Goal: Book appointment/travel/reservation

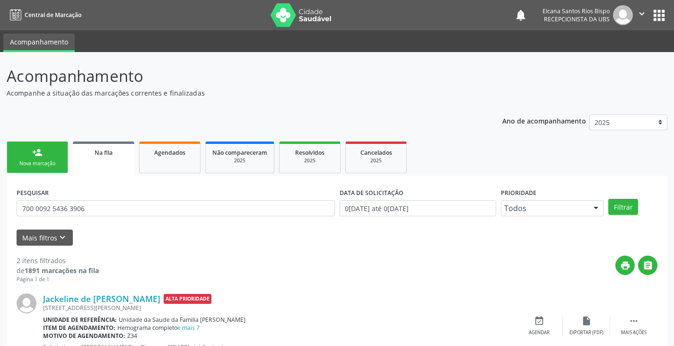
click at [49, 156] on link "person_add Nova marcação" at bounding box center [37, 157] width 61 height 32
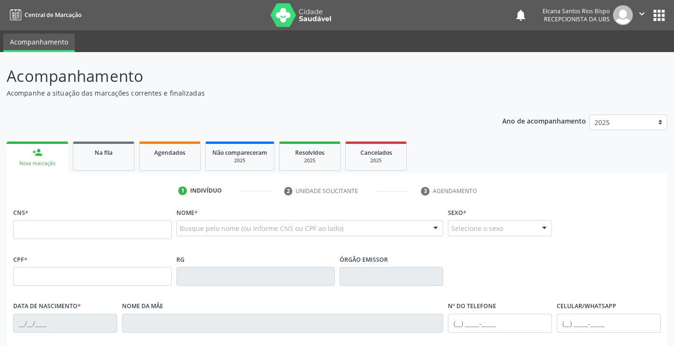
click at [66, 218] on div "CNS *" at bounding box center [92, 222] width 158 height 34
click at [66, 236] on input "text" at bounding box center [92, 229] width 158 height 19
type input "702 6047 9058 6745"
type input "[DATE]"
type input "[PERSON_NAME]"
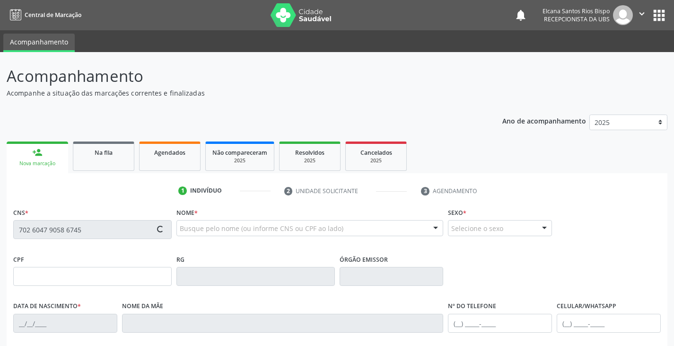
type input "[PHONE_NUMBER]"
type input "181"
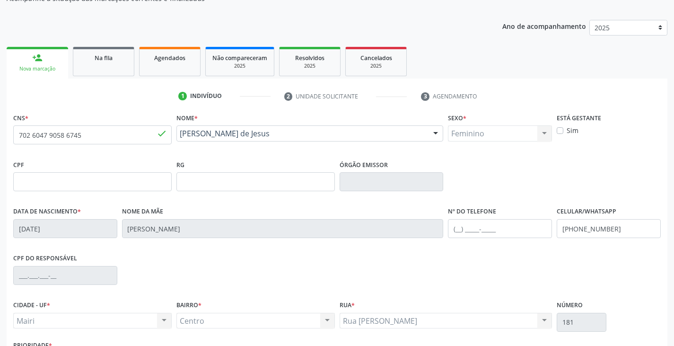
scroll to position [142, 0]
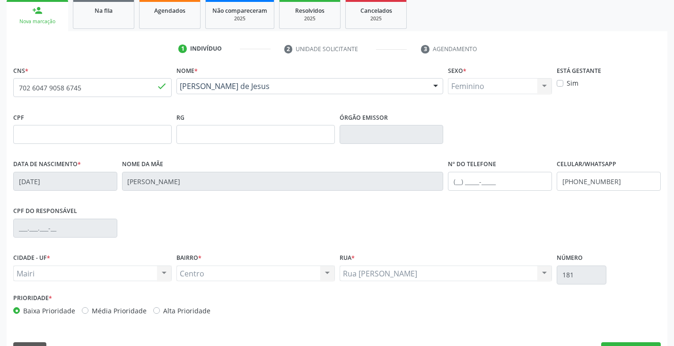
click at [176, 308] on label "Alta Prioridade" at bounding box center [186, 310] width 47 height 10
click at [160, 308] on input "Alta Prioridade" at bounding box center [156, 309] width 7 height 9
radio input "true"
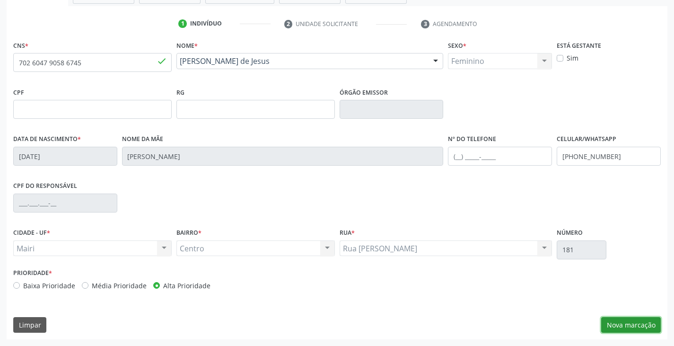
drag, startPoint x: 630, startPoint y: 325, endPoint x: 586, endPoint y: 213, distance: 119.8
click at [631, 325] on button "Nova marcação" at bounding box center [631, 325] width 60 height 16
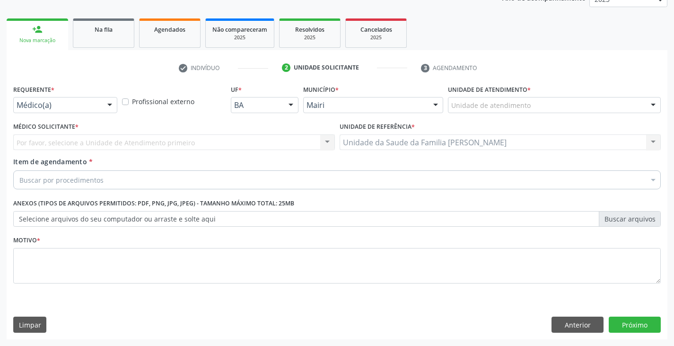
scroll to position [123, 0]
click at [534, 107] on div "Unidade de atendimento" at bounding box center [554, 105] width 213 height 16
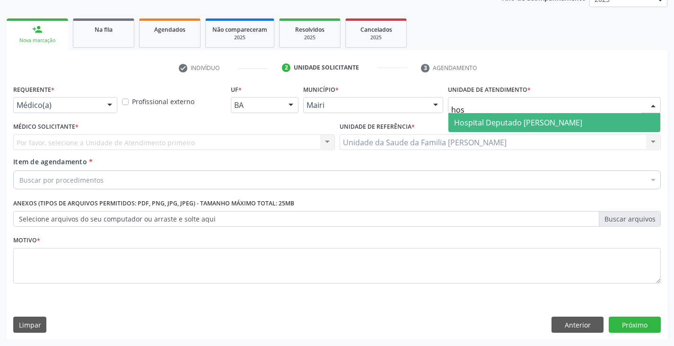
type input "hosp"
click at [520, 127] on span "Hospital Deputado [PERSON_NAME]" at bounding box center [518, 122] width 128 height 10
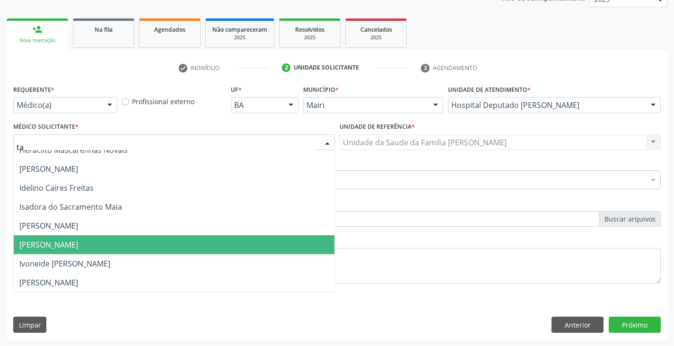
scroll to position [142, 0]
type input "tam"
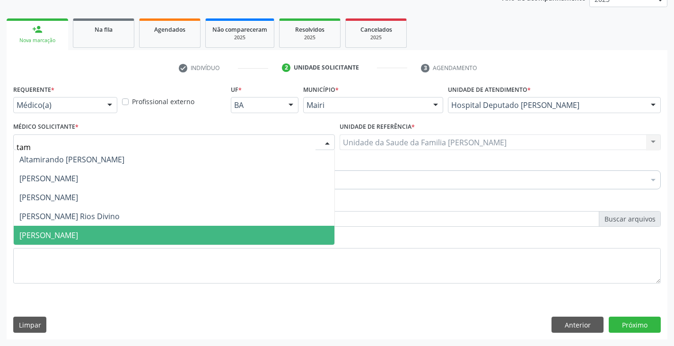
click at [57, 233] on span "[PERSON_NAME]" at bounding box center [48, 235] width 59 height 10
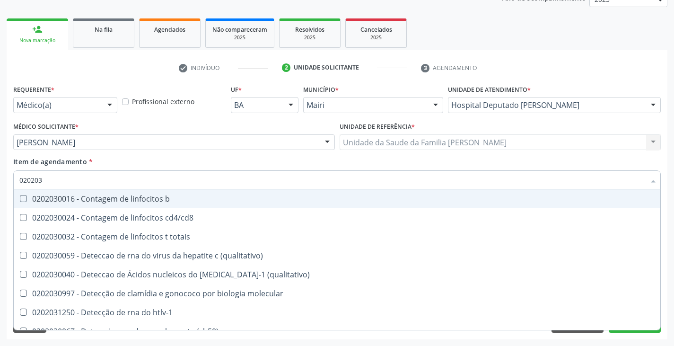
type input "0202038"
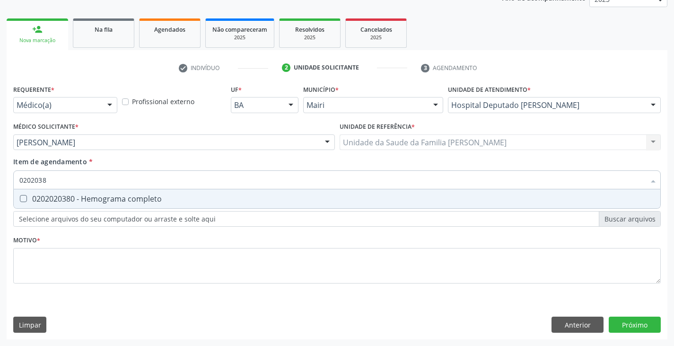
click at [70, 195] on div "0202020380 - Hemograma completo" at bounding box center [336, 199] width 635 height 8
checkbox completo "true"
type input "020203"
checkbox completo "false"
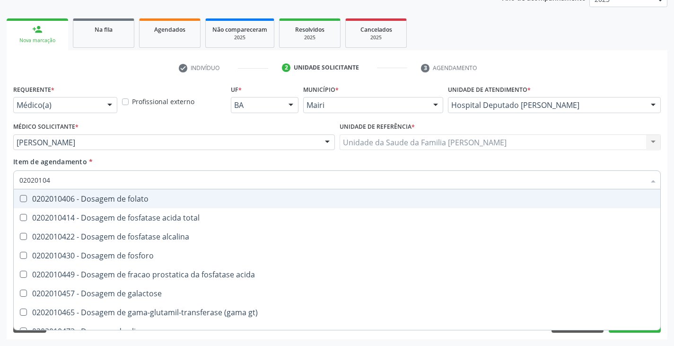
type input "020201047"
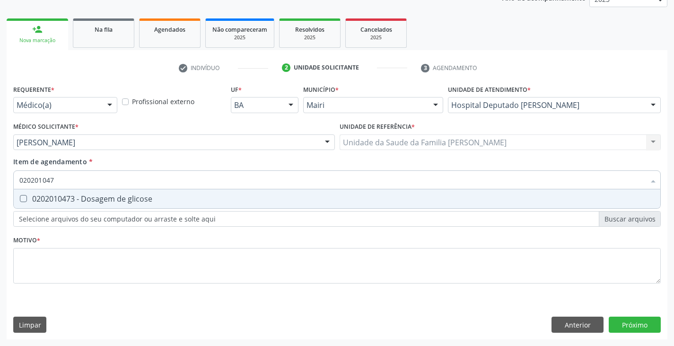
click at [73, 193] on span "0202010473 - Dosagem de glicose" at bounding box center [337, 198] width 646 height 19
checkbox glicose "true"
type input "02020104"
checkbox glicose "false"
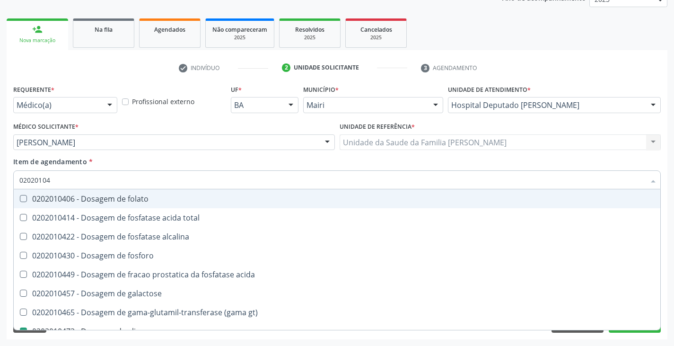
type input "0202010"
checkbox glicose "false"
type input "020201064"
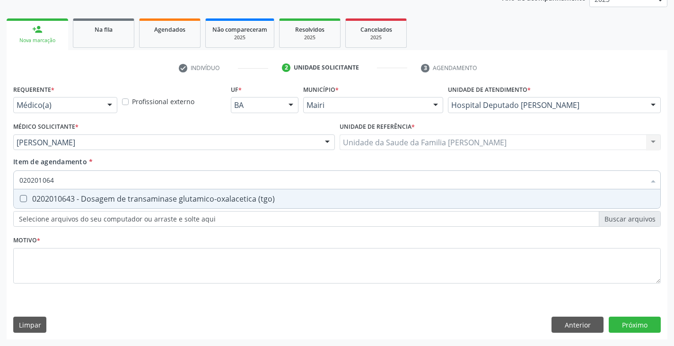
click at [73, 193] on span "0202010643 - Dosagem de transaminase glutamico-oxalacetica (tgo)" at bounding box center [337, 198] width 646 height 19
checkbox \(tgo\) "true"
type input "02020106"
checkbox \(tgo\) "false"
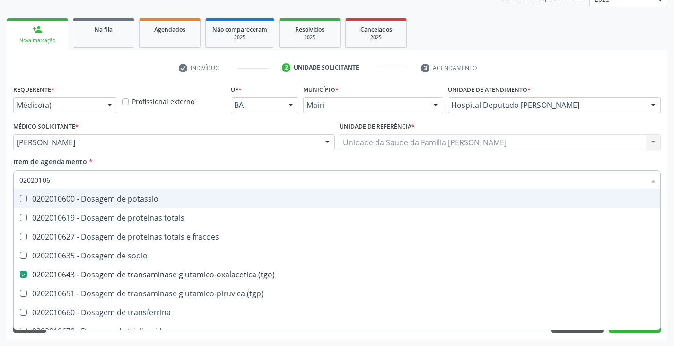
type input "020201065"
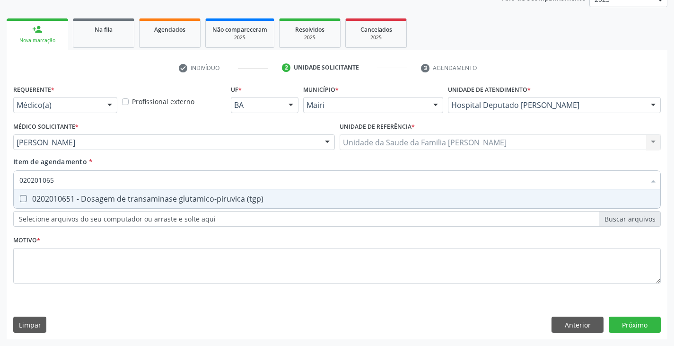
click at [73, 193] on span "0202010651 - Dosagem de transaminase glutamico-piruvica (tgp)" at bounding box center [337, 198] width 646 height 19
checkbox \(tgp\) "true"
type input "02020106"
checkbox \(tgp\) "false"
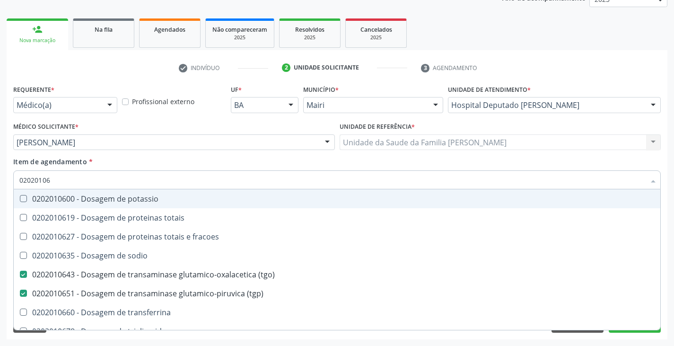
type input "0202010"
checkbox \(tgo\) "false"
checkbox \(tgp\) "false"
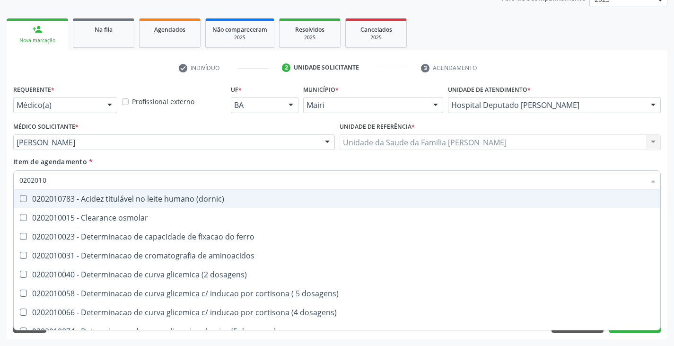
type input "02020106"
checkbox dosagens\) "true"
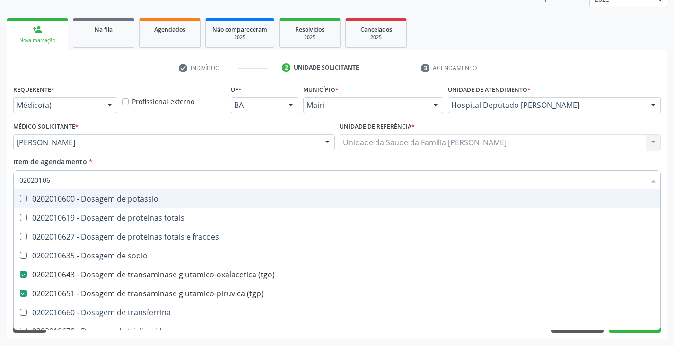
type input "020201069"
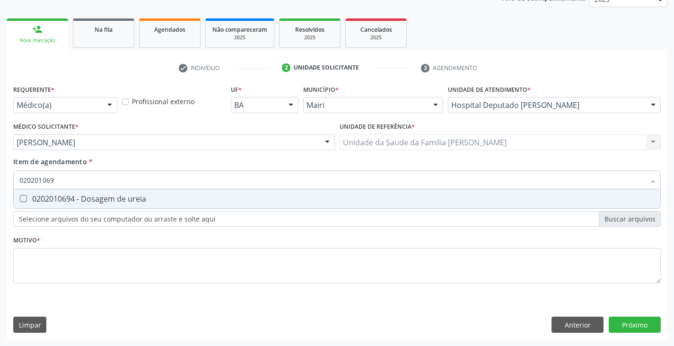
click at [73, 193] on span "0202010694 - Dosagem de ureia" at bounding box center [337, 198] width 646 height 19
checkbox ureia "true"
type input "02020106"
checkbox ureia "false"
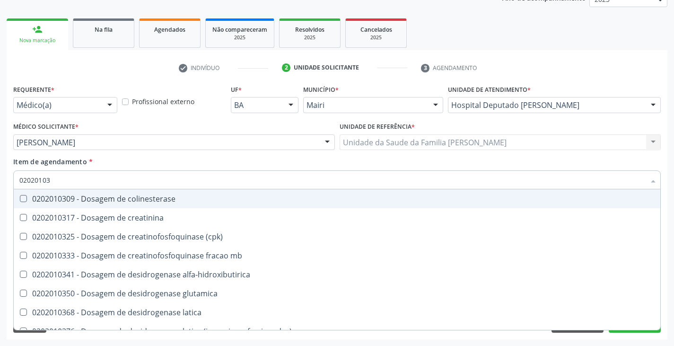
type input "020201031"
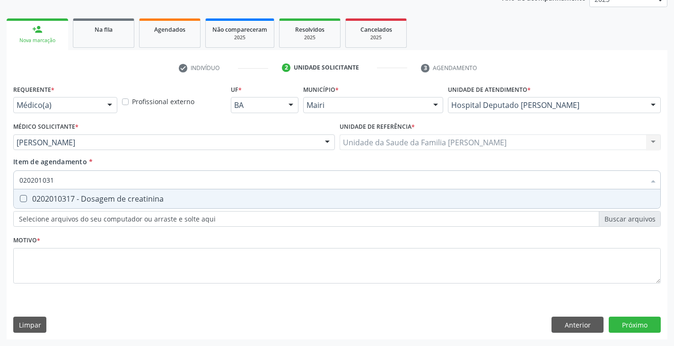
click at [73, 193] on span "0202010317 - Dosagem de creatinina" at bounding box center [337, 198] width 646 height 19
checkbox creatinina "true"
type input "02020103"
checkbox creatinina "false"
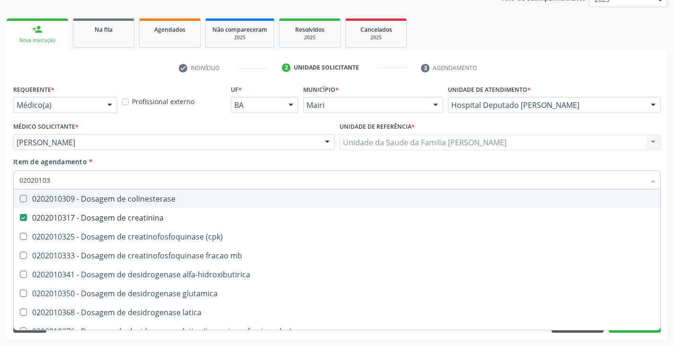
type input "0202010"
checkbox creatinina "false"
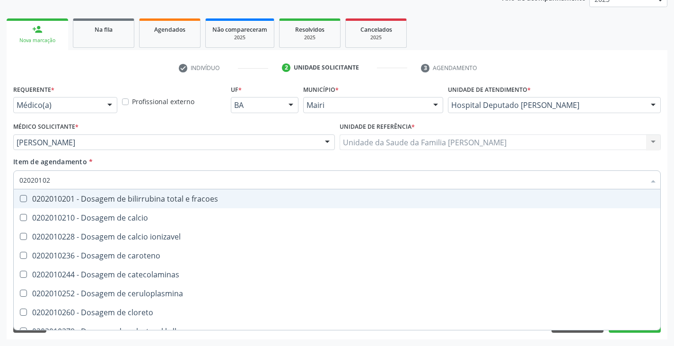
type input "020201029"
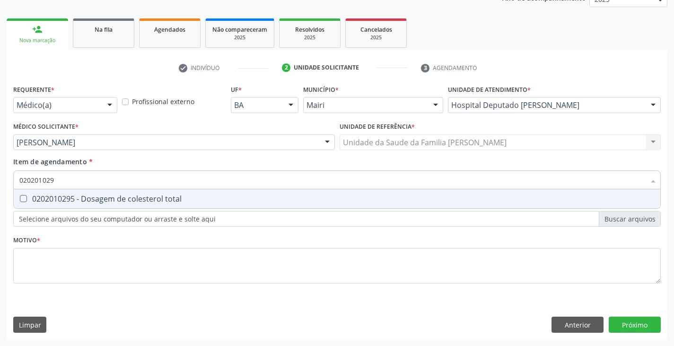
click at [73, 193] on span "0202010295 - Dosagem de colesterol total" at bounding box center [337, 198] width 646 height 19
checkbox total "true"
type input "02020102"
checkbox total "false"
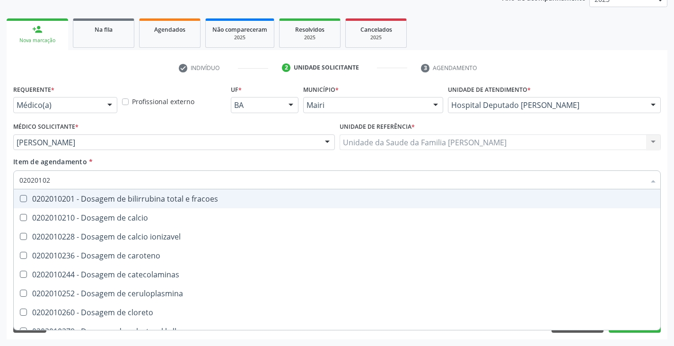
type input "0202010"
checkbox total "false"
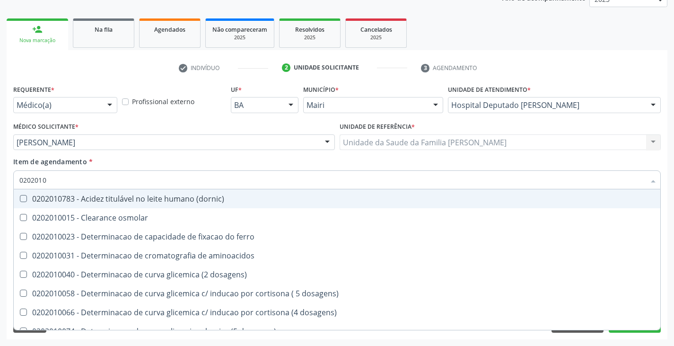
type input "02020102"
checkbox ivy "true"
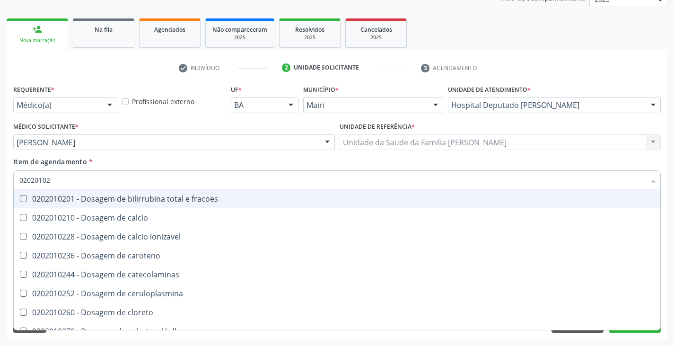
type input "020201028"
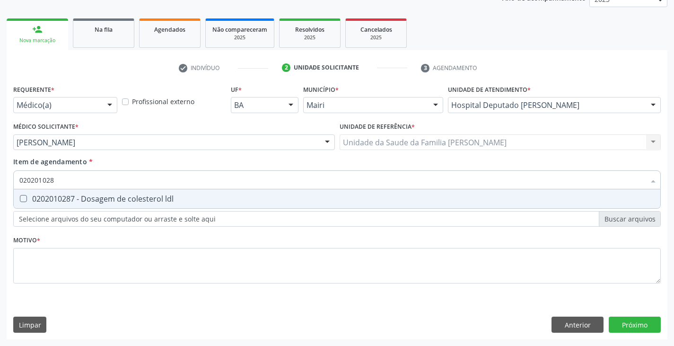
click at [73, 193] on span "0202010287 - Dosagem de colesterol ldl" at bounding box center [337, 198] width 646 height 19
checkbox ldl "true"
type input "02020102"
checkbox ldl "false"
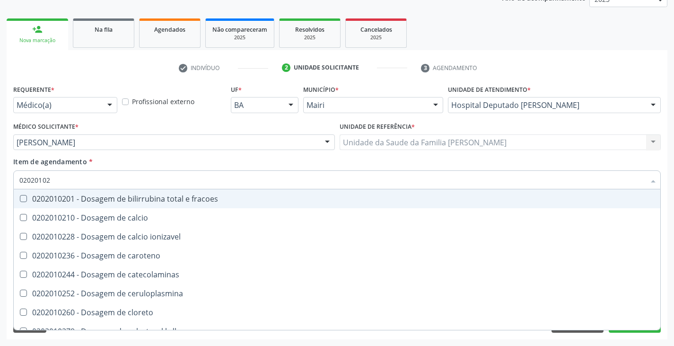
type input "020201027"
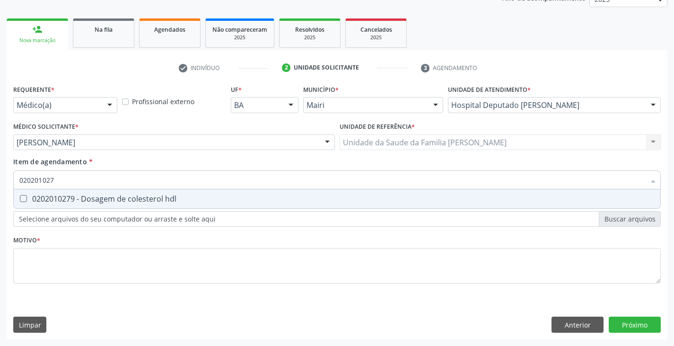
click at [73, 193] on span "0202010279 - Dosagem de colesterol hdl" at bounding box center [337, 198] width 646 height 19
checkbox hdl "true"
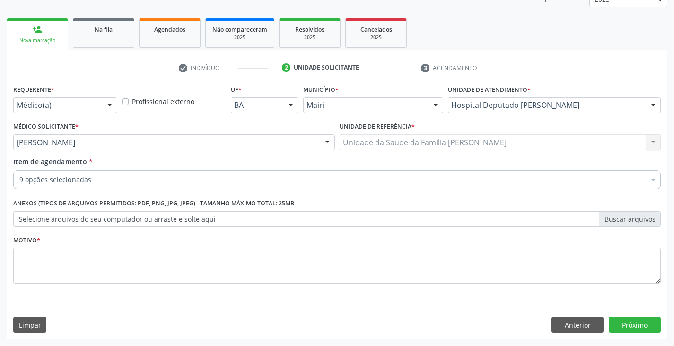
click at [95, 172] on div "9 opções selecionadas" at bounding box center [336, 179] width 647 height 19
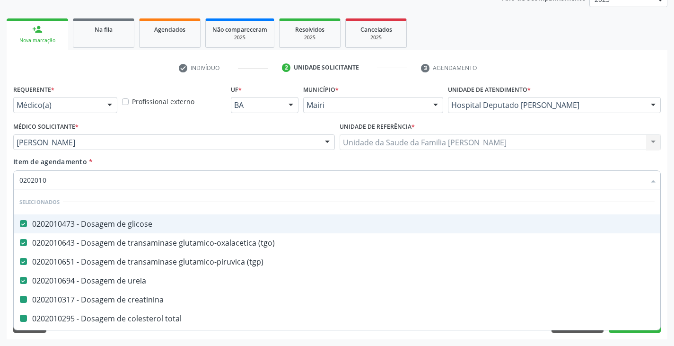
type input "02020106"
checkbox creatinina "false"
checkbox total "false"
checkbox ldl "false"
checkbox hdl "false"
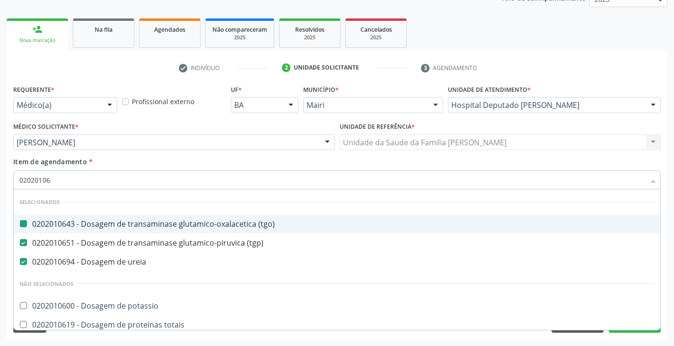
type input "020201067"
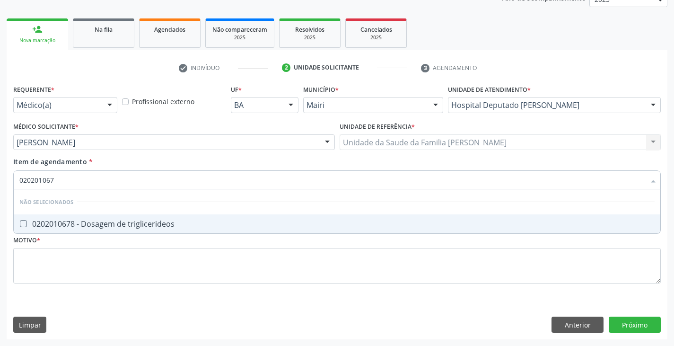
click at [91, 226] on div "0202010678 - Dosagem de triglicerideos" at bounding box center [336, 224] width 635 height 8
checkbox triglicerideos "true"
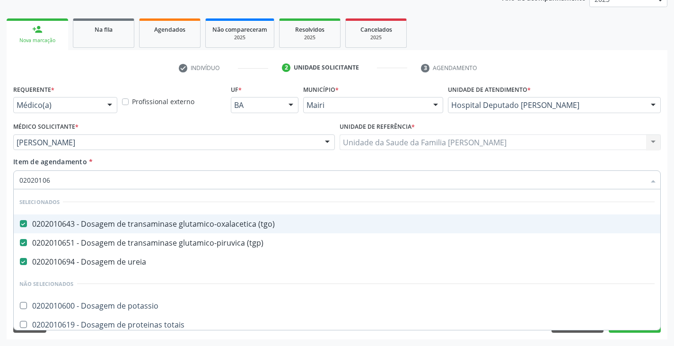
type input "0202010"
checkbox potassio "true"
checkbox totais "true"
checkbox fracoes "true"
checkbox sodio "true"
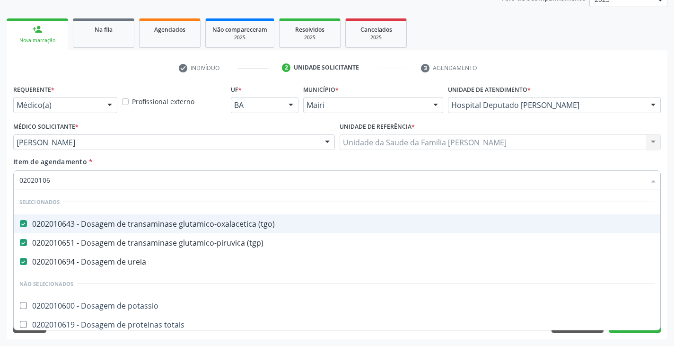
checkbox triglicerideos "false"
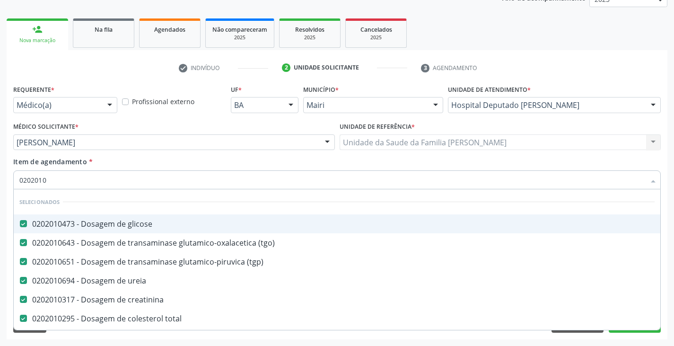
type input "020201"
checkbox triglicerideos "false"
type input "02020"
checkbox triglicerideos "false"
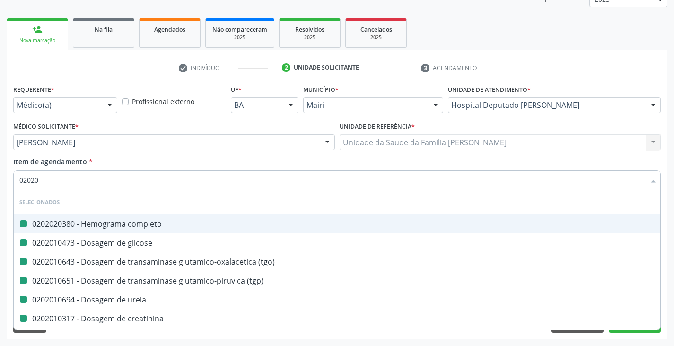
type input "020204"
checkbox completo "false"
checkbox glicose "false"
checkbox \(tgo\) "false"
checkbox ureia "false"
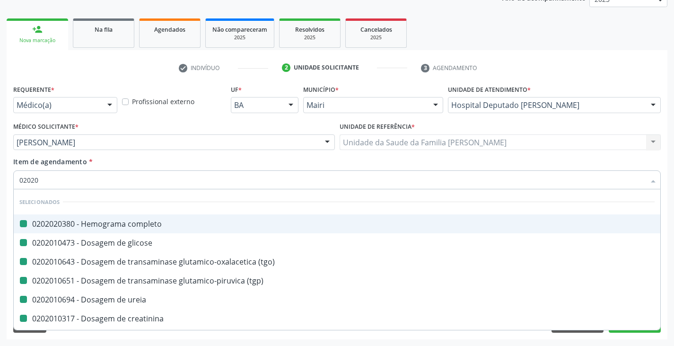
checkbox creatinina "false"
checkbox total "false"
checkbox ldl "false"
checkbox \(tgp\) "false"
checkbox hdl "false"
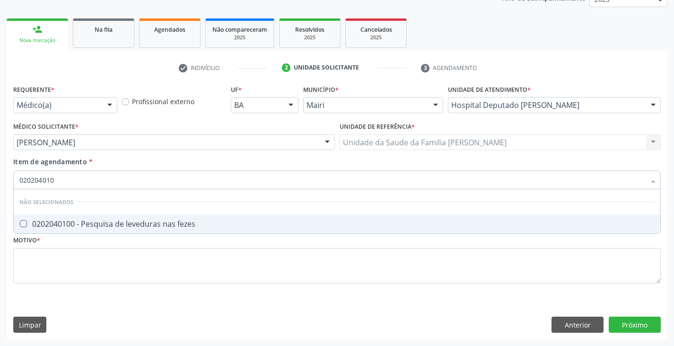
type input "0202040100"
click at [92, 226] on div "0202040100 - Pesquisa de leveduras nas fezes" at bounding box center [336, 224] width 635 height 8
checkbox fezes "true"
type input "02020401"
checkbox fezes "false"
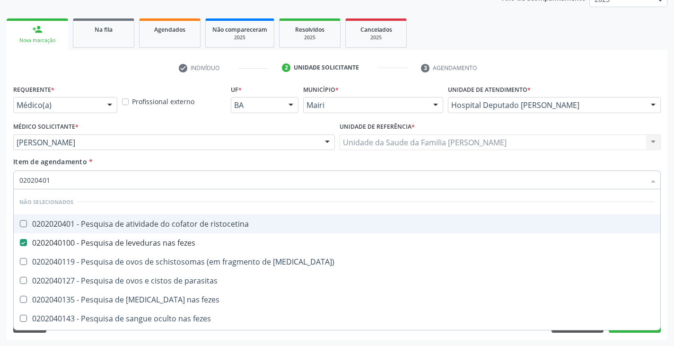
type input "0202040"
checkbox fezes "false"
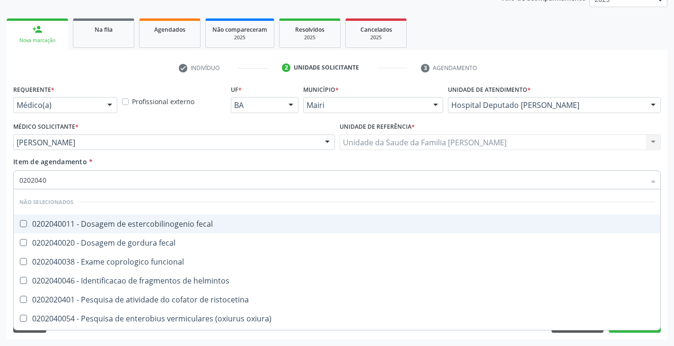
type input "020204"
checkbox fezes "false"
checkbox fezes "true"
type input "02020"
checkbox fecal "true"
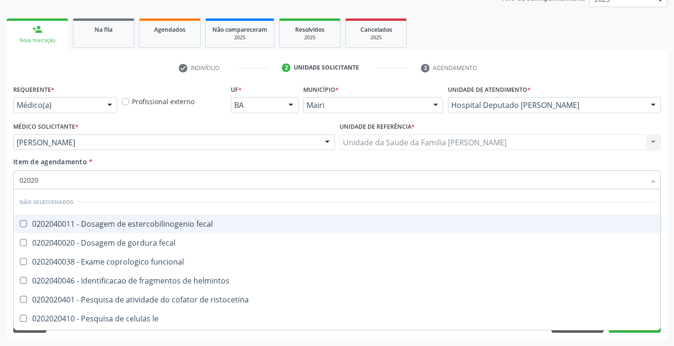
checkbox fecal "true"
checkbox funcional "true"
checkbox helmintos "true"
checkbox ristocetina "true"
checkbox le "true"
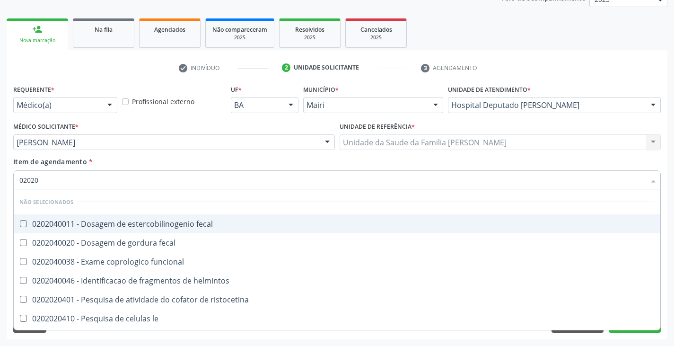
checkbox heinz "true"
checkbox oxiura\) "true"
checkbox eosinofilos "true"
checkbox fezes "false"
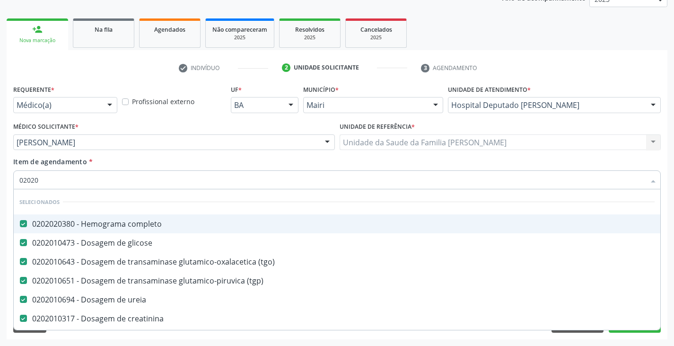
type input "020205"
checkbox completo "false"
checkbox glicose "false"
checkbox \(tgo\) "false"
checkbox \(tgp\) "false"
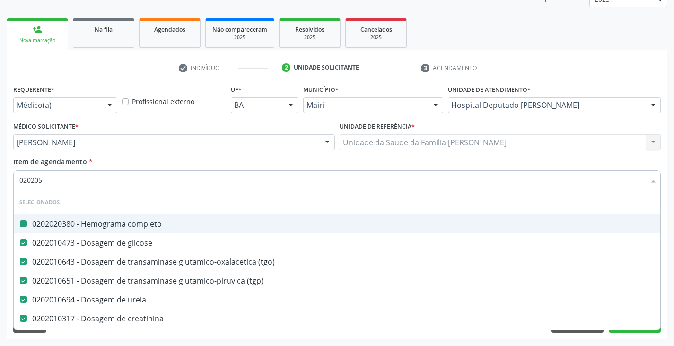
checkbox ureia "false"
checkbox creatinina "false"
checkbox total "false"
checkbox ldl "false"
checkbox hdl "false"
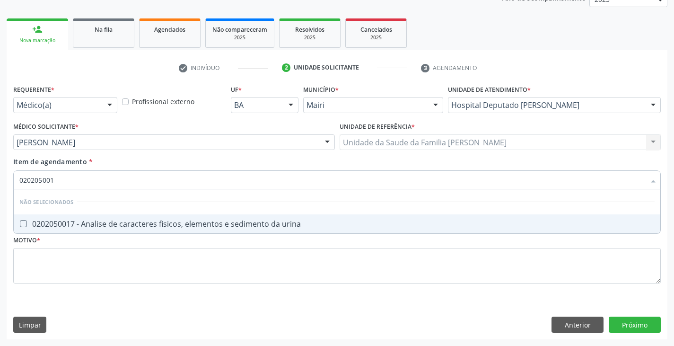
type input "0202050017"
click at [92, 226] on div "0202050017 - Analise de caracteres fisicos, elementos e sedimento da urina" at bounding box center [336, 224] width 635 height 8
checkbox urina "true"
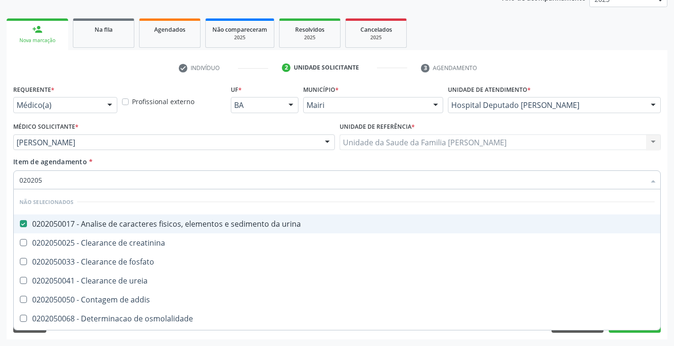
type input "02020"
checkbox creatinina "true"
checkbox fosfato "true"
checkbox ureia "true"
checkbox addis "true"
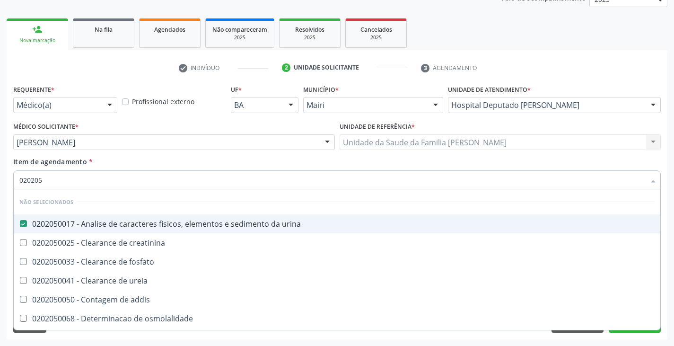
checkbox osmolalidade "true"
checkbox citrato "true"
checkbox urina "true"
checkbox oxalato "true"
checkbox profunda "true"
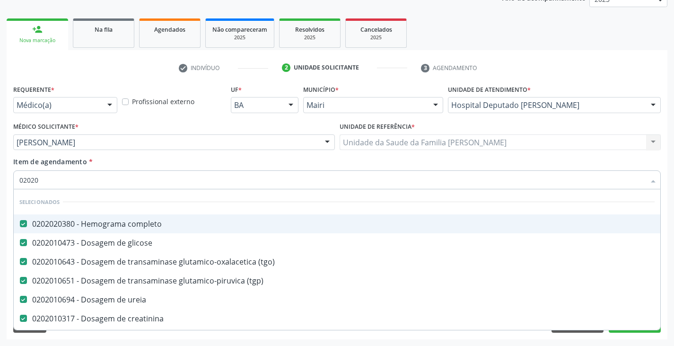
type input "0202"
checkbox triglicerideos "false"
checkbox icon "true"
checkbox fezes "false"
type input "020"
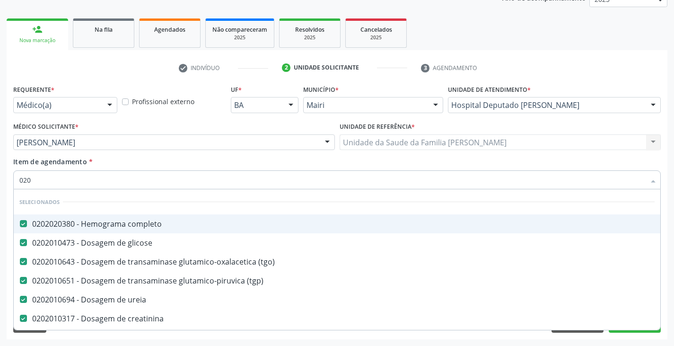
checkbox urina "false"
checkbox addis "true"
checkbox triglicerideos "false"
checkbox fezes "false"
type input "02"
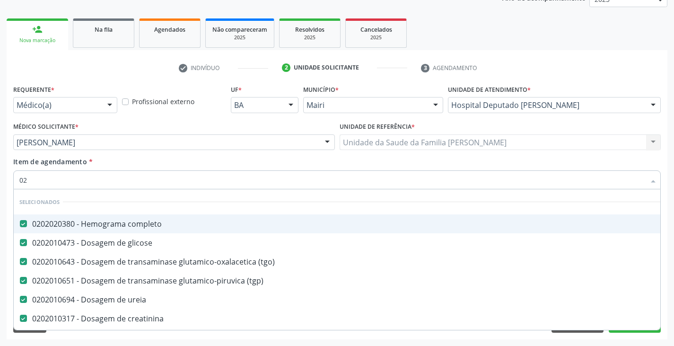
checkbox urina "false"
checkbox coagulacao "true"
checkbox triglicerideos "false"
checkbox dentais "true"
type input "0"
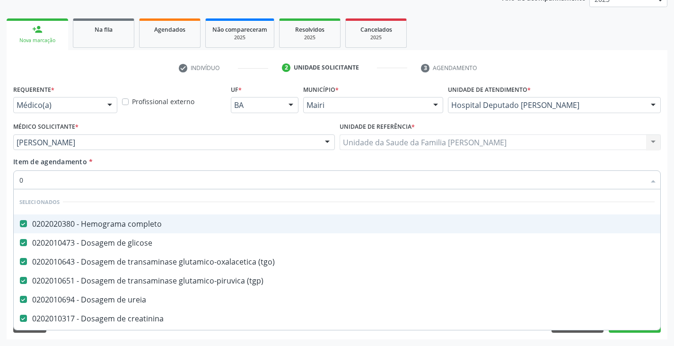
checkbox urina "false"
checkbox sistêmico "true"
checkbox triglicerideos "false"
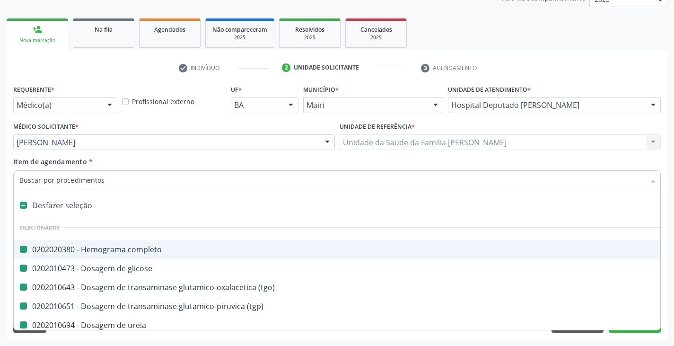
type input "f"
checkbox completo "false"
checkbox glicose "false"
checkbox \(tgo\) "false"
checkbox \(tgp\) "false"
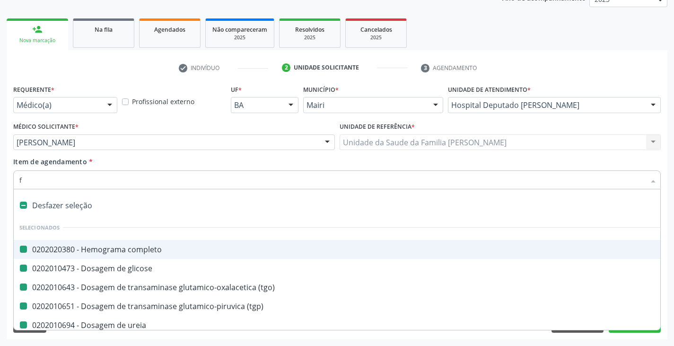
checkbox ureia "false"
checkbox creatinina "false"
checkbox total "false"
checkbox ldl "false"
checkbox hdl "false"
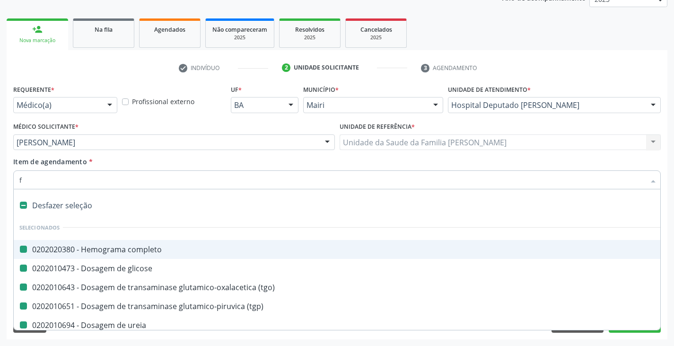
checkbox Órgãos "true"
checkbox urina "false"
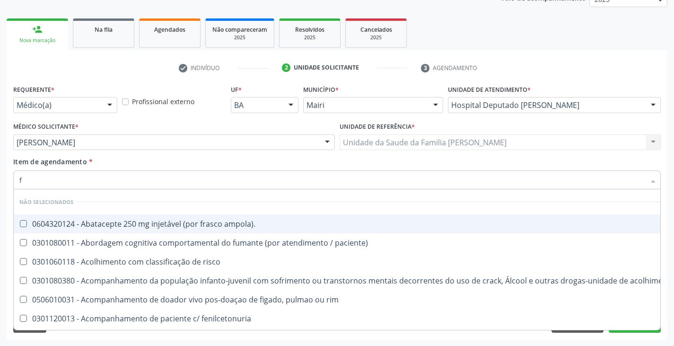
type input "fe"
checkbox urina "false"
checkbox respiratória "true"
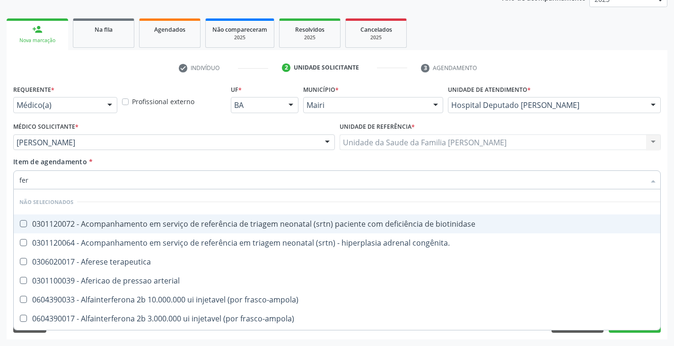
type input "ferr"
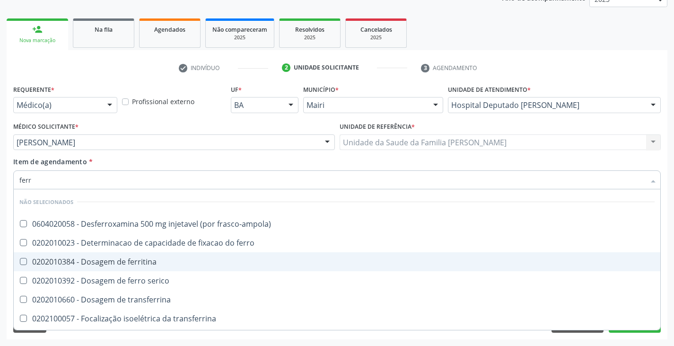
click at [122, 258] on div "0202010384 - Dosagem de ferritina" at bounding box center [336, 262] width 635 height 8
checkbox ferritina "true"
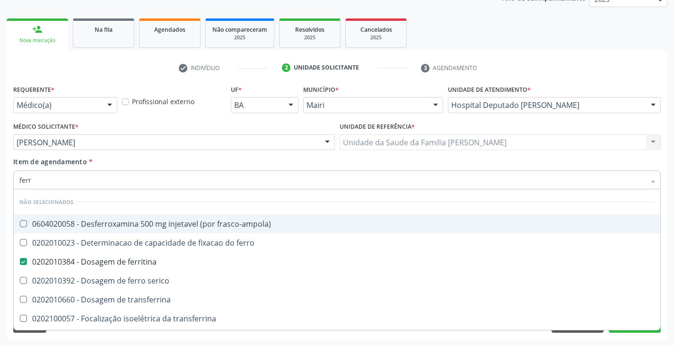
click at [123, 169] on div "Item de agendamento * ferr Desfazer seleção Não selecionados 0604020058 - Desfe…" at bounding box center [336, 171] width 647 height 30
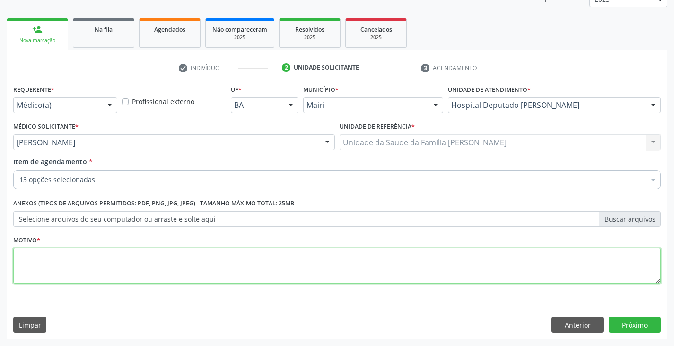
click at [78, 257] on textarea at bounding box center [336, 266] width 647 height 36
type textarea "avaliação"
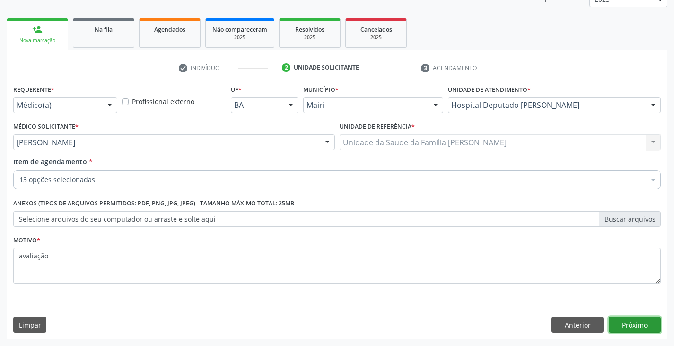
click at [642, 318] on button "Próximo" at bounding box center [634, 324] width 52 height 16
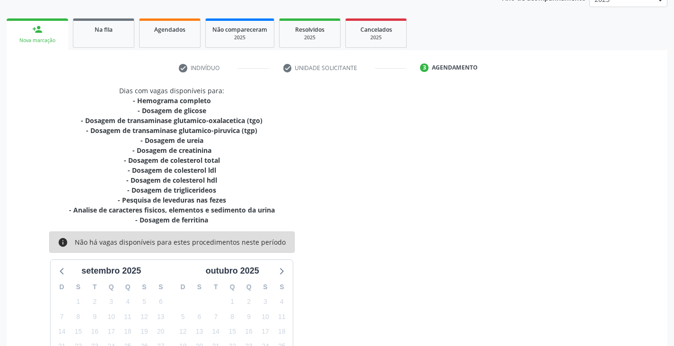
scroll to position [213, 0]
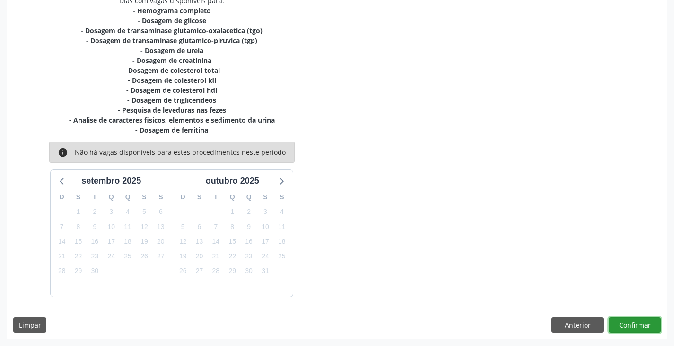
click at [637, 327] on button "Confirmar" at bounding box center [634, 325] width 52 height 16
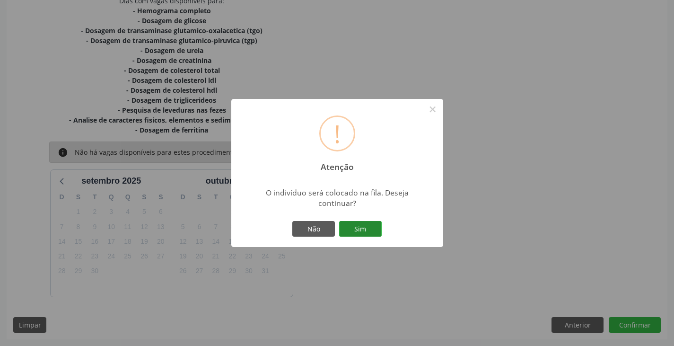
click at [360, 226] on button "Sim" at bounding box center [360, 229] width 43 height 16
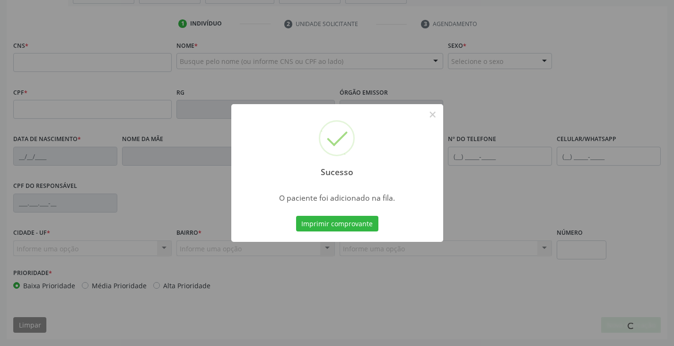
scroll to position [167, 0]
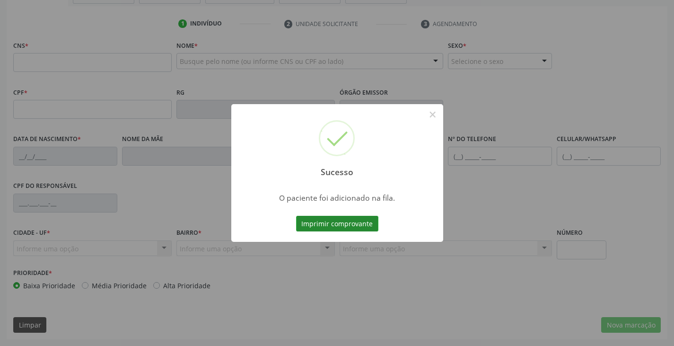
click at [363, 224] on button "Imprimir comprovante" at bounding box center [337, 224] width 82 height 16
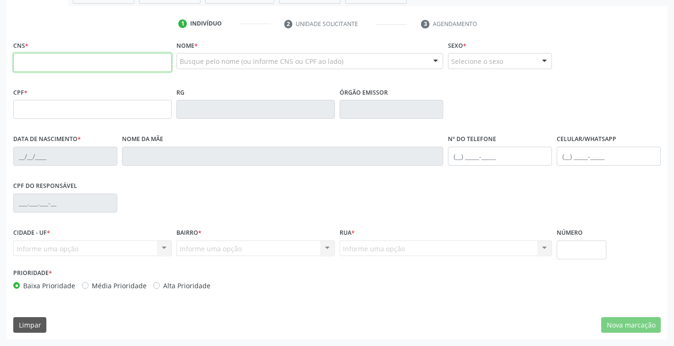
click at [51, 66] on input "text" at bounding box center [92, 62] width 158 height 19
paste input "702 6047 9058 6745"
type input "702 6047 9058 6745"
type input "[DATE]"
type input "[PERSON_NAME]"
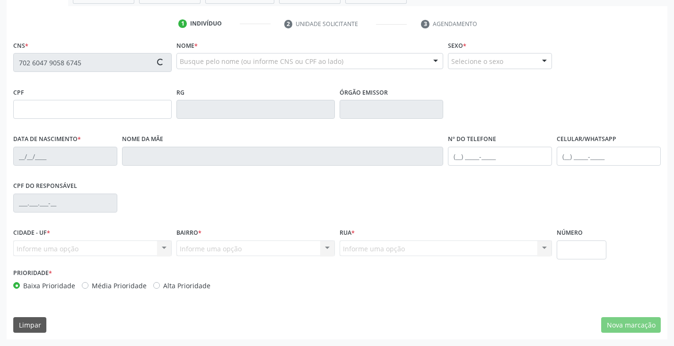
type input "[PHONE_NUMBER]"
type input "181"
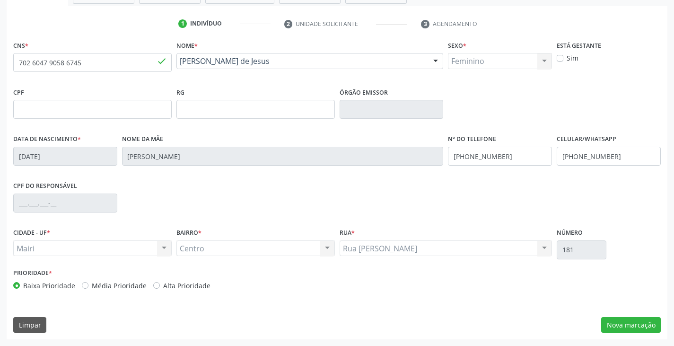
click at [165, 285] on label "Alta Prioridade" at bounding box center [186, 285] width 47 height 10
click at [160, 285] on input "Alta Prioridade" at bounding box center [156, 284] width 7 height 9
radio input "true"
click at [641, 324] on button "Nova marcação" at bounding box center [631, 325] width 60 height 16
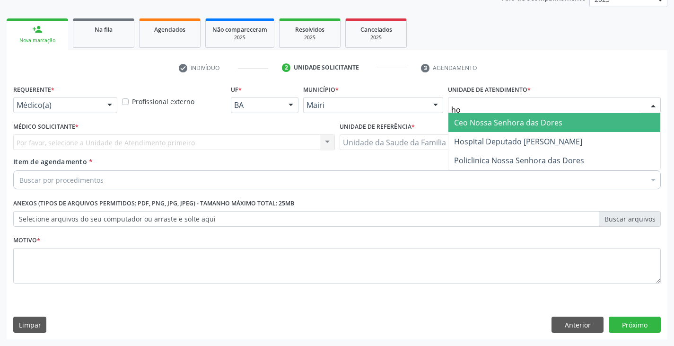
type input "hos"
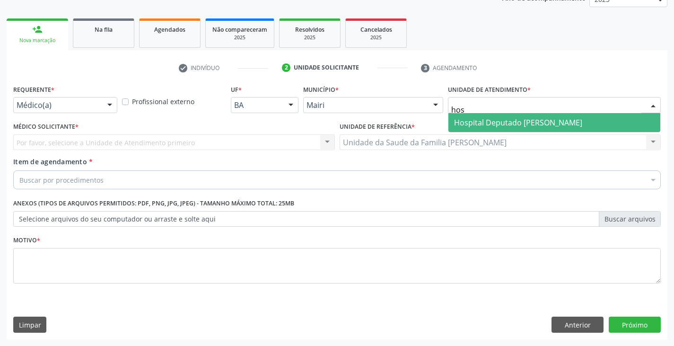
drag, startPoint x: 495, startPoint y: 122, endPoint x: 394, endPoint y: 145, distance: 103.3
click at [494, 121] on span "Hospital Deputado [PERSON_NAME]" at bounding box center [518, 122] width 128 height 10
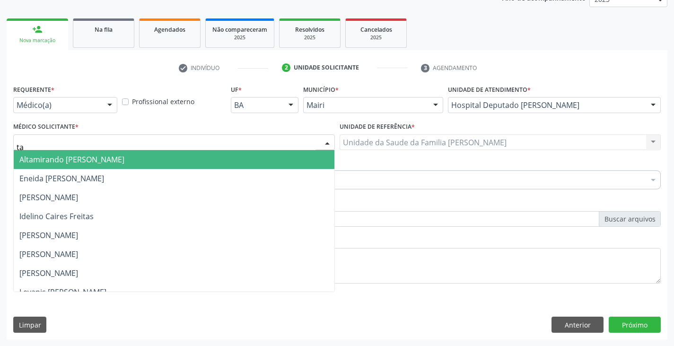
type input "tam"
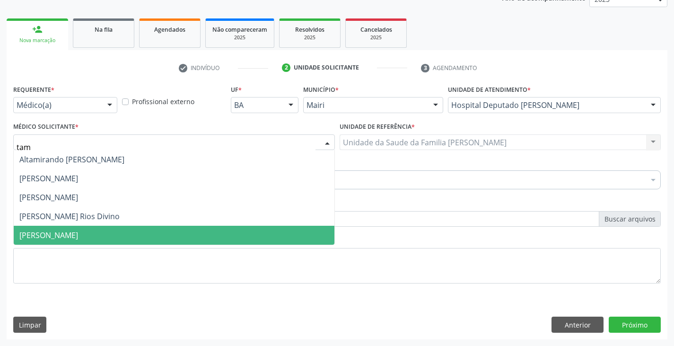
click at [34, 235] on span "[PERSON_NAME]" at bounding box center [48, 235] width 59 height 10
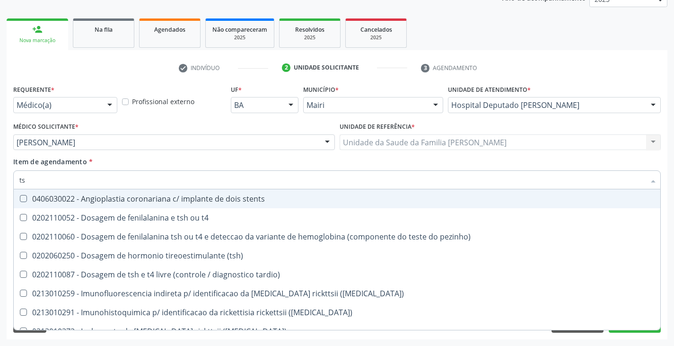
type input "tsh"
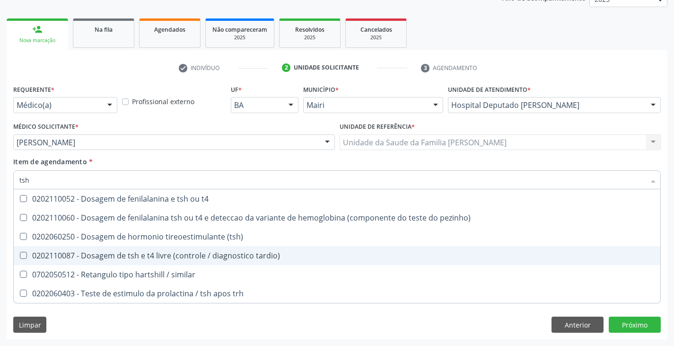
click at [93, 253] on div "0202110087 - Dosagem de tsh e t4 livre (controle / diagnostico tardio)" at bounding box center [336, 256] width 635 height 8
checkbox tardio\) "true"
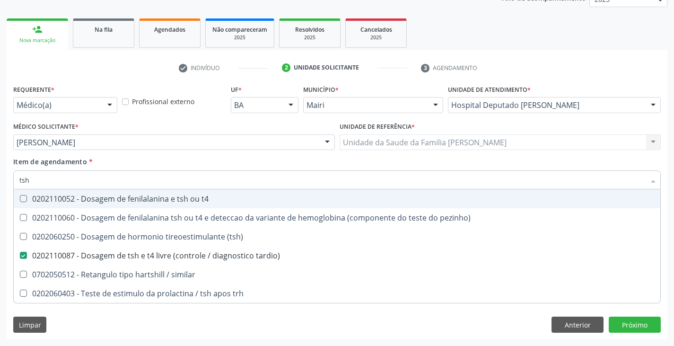
click at [141, 162] on div "Item de agendamento * tsh Desfazer seleção 0202110052 - Dosagem de fenilalanina…" at bounding box center [336, 171] width 647 height 30
checkbox pezinho\) "true"
checkbox tardio\) "false"
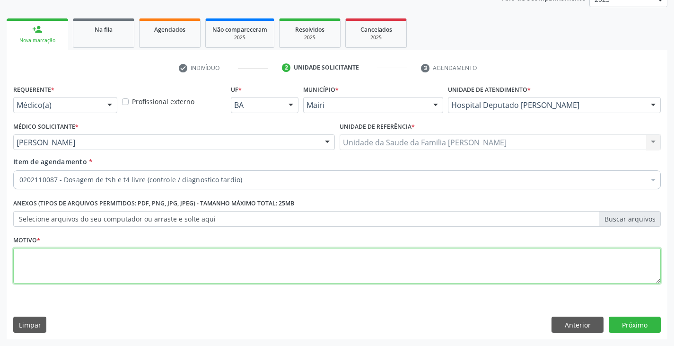
click at [79, 253] on textarea at bounding box center [336, 266] width 647 height 36
type textarea "avaliação"
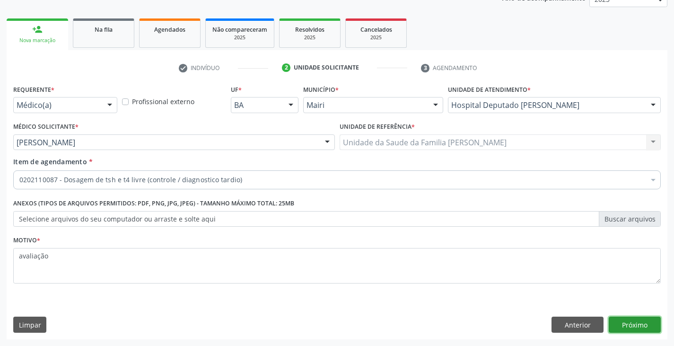
click at [634, 326] on button "Próximo" at bounding box center [634, 324] width 52 height 16
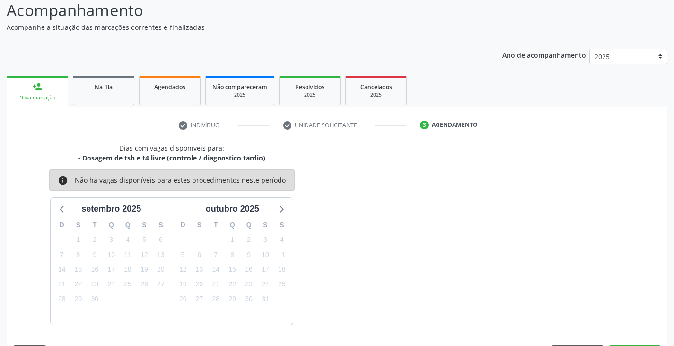
scroll to position [94, 0]
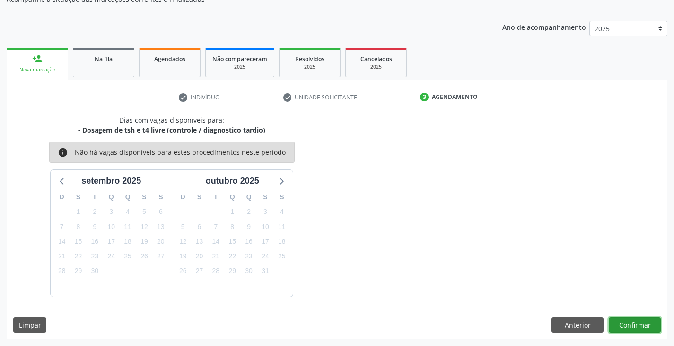
click at [633, 326] on button "Confirmar" at bounding box center [634, 325] width 52 height 16
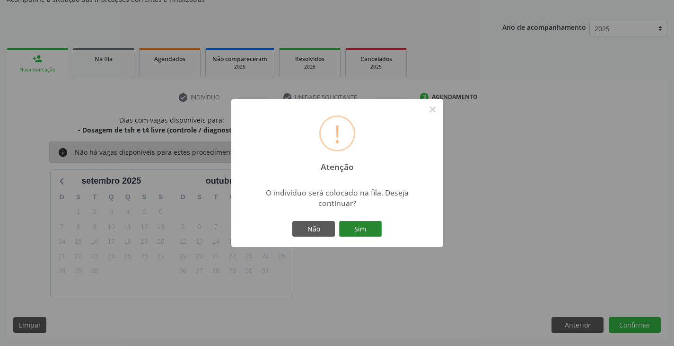
click at [351, 233] on button "Sim" at bounding box center [360, 229] width 43 height 16
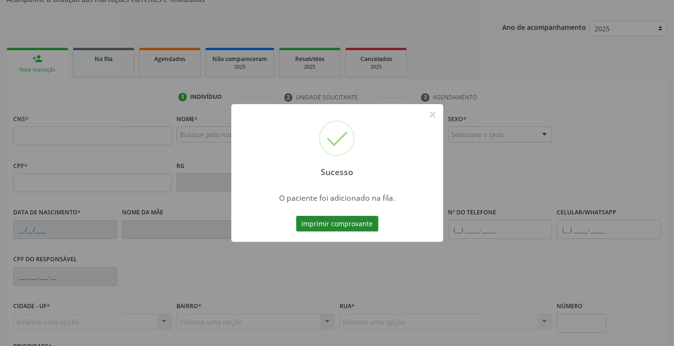
click at [357, 218] on button "Imprimir comprovante" at bounding box center [337, 224] width 82 height 16
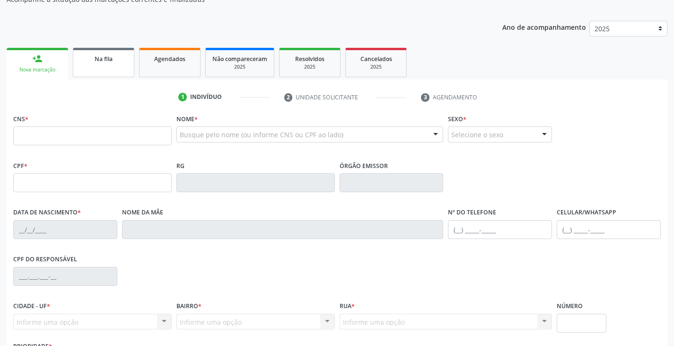
click at [105, 66] on link "Na fila" at bounding box center [103, 62] width 61 height 29
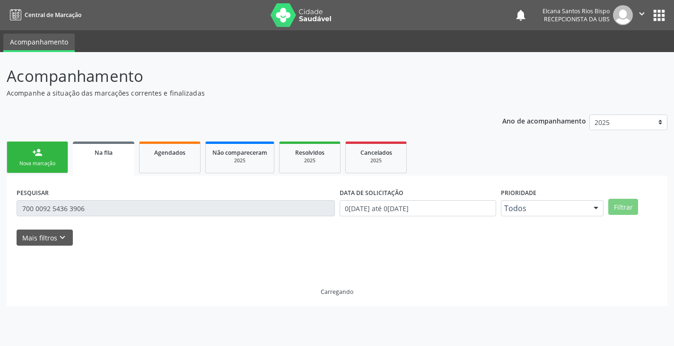
scroll to position [0, 0]
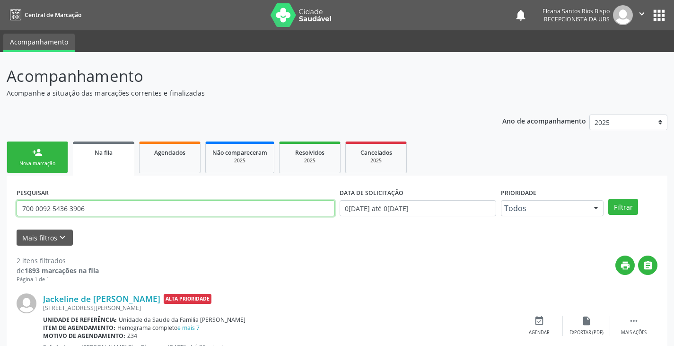
drag, startPoint x: 88, startPoint y: 208, endPoint x: 9, endPoint y: 206, distance: 79.9
click at [9, 206] on div "PESQUISAR 700 0092 5436 3906 DATA DE SOLICITAÇÃO [DATE] até [DATE] Prioridade T…" at bounding box center [337, 318] width 661 height 287
paste input "2 6047 9058 6745"
type input "702 6047 9058 6745"
click at [608, 199] on button "Filtrar" at bounding box center [623, 207] width 30 height 16
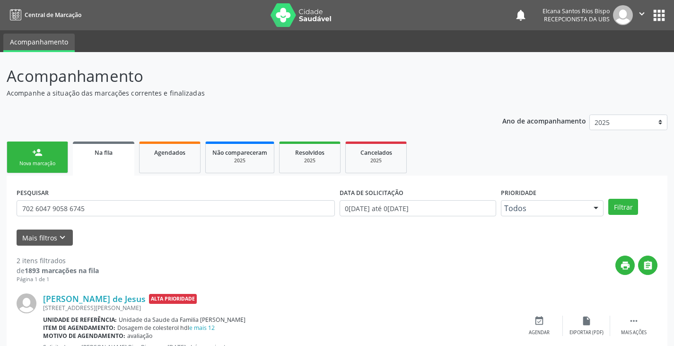
scroll to position [123, 0]
